Goal: Task Accomplishment & Management: Use online tool/utility

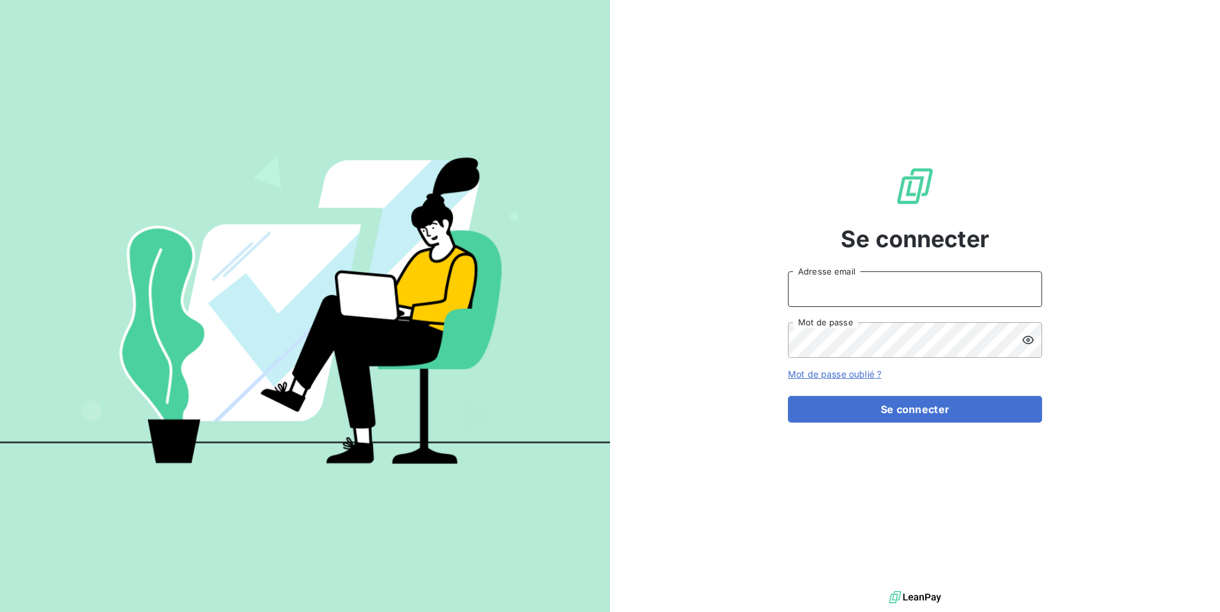
click at [871, 299] on input "Adresse email" at bounding box center [915, 289] width 254 height 36
paste input "repafrance"
type input "admin@repafrance"
click at [788, 396] on button "Se connecter" at bounding box center [915, 409] width 254 height 27
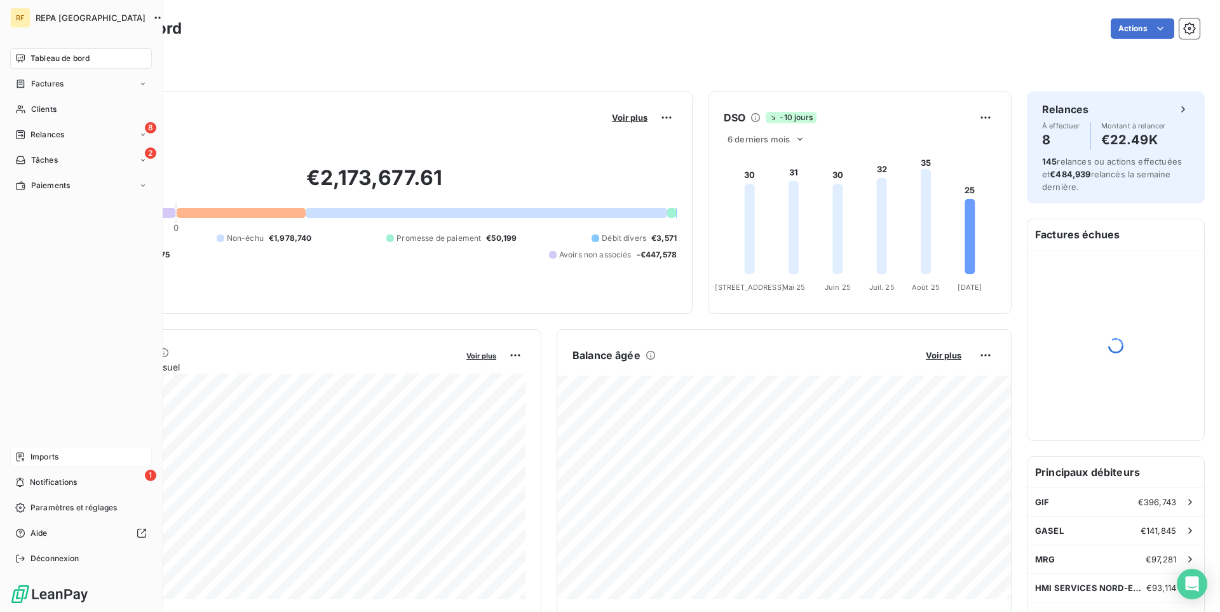
click at [58, 455] on span "Imports" at bounding box center [44, 456] width 28 height 11
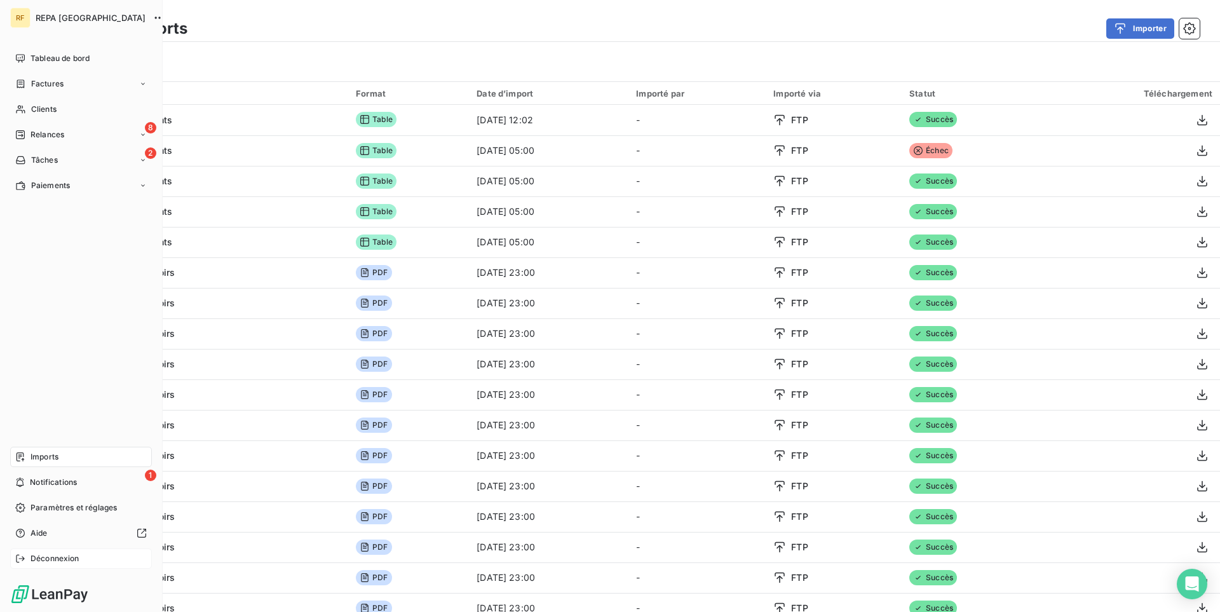
click at [21, 563] on icon at bounding box center [20, 558] width 10 height 10
